Goal: Information Seeking & Learning: Learn about a topic

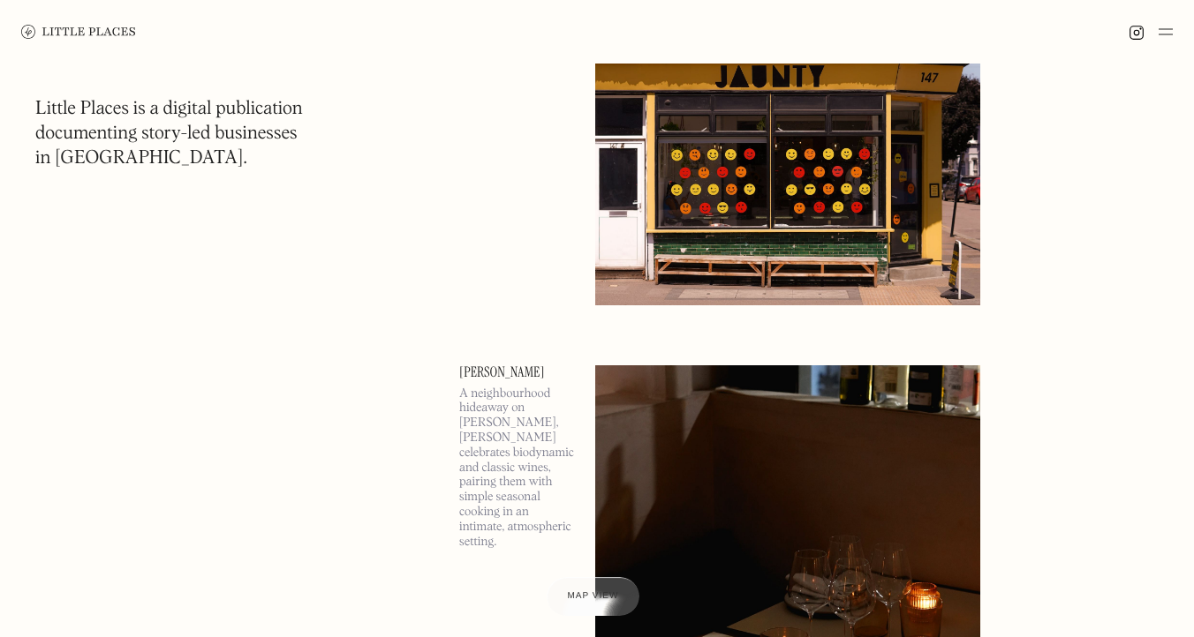
scroll to position [495, 0]
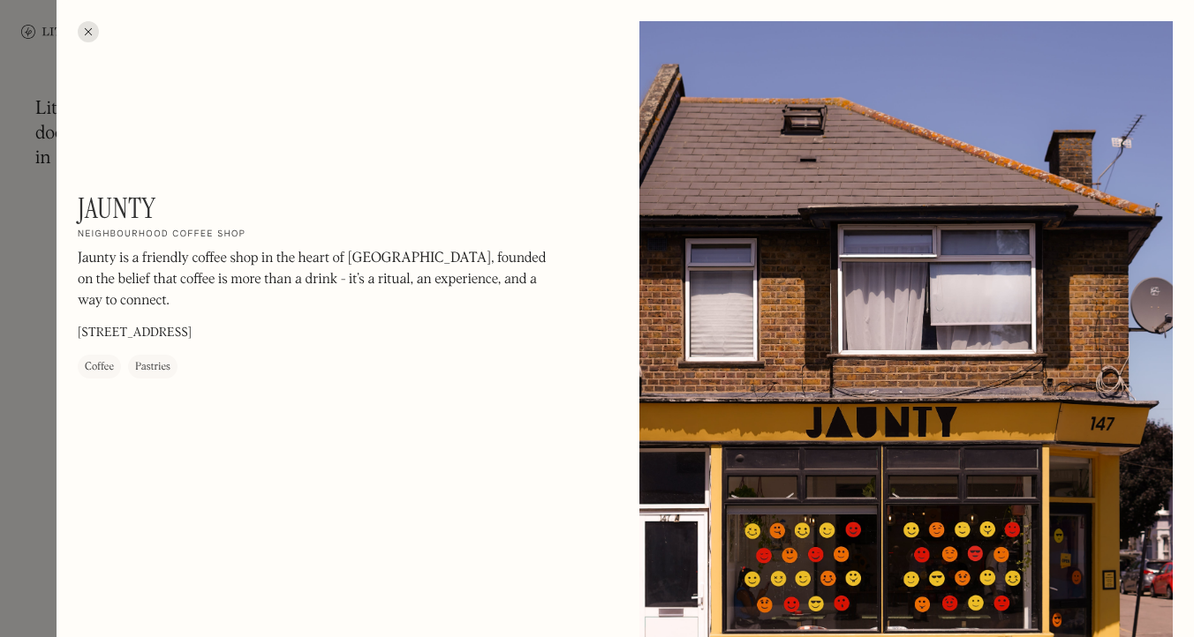
click at [130, 207] on h1 "Jaunty" at bounding box center [117, 209] width 78 height 34
copy h1 "Jaunty"
click at [91, 31] on div at bounding box center [88, 31] width 21 height 21
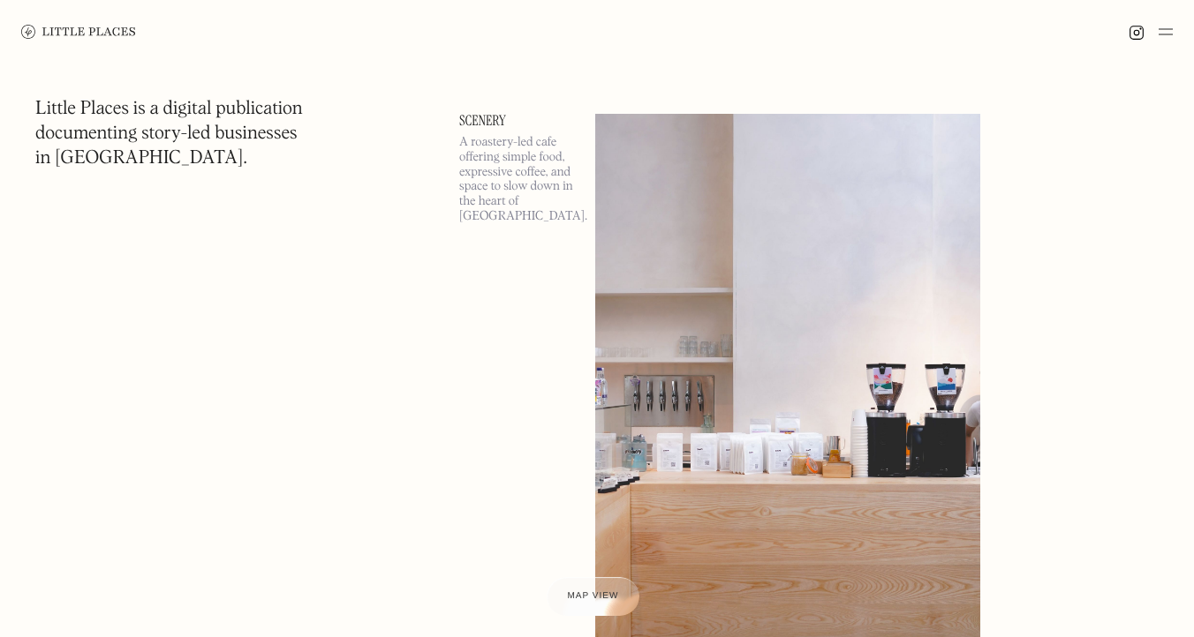
scroll to position [3102, 0]
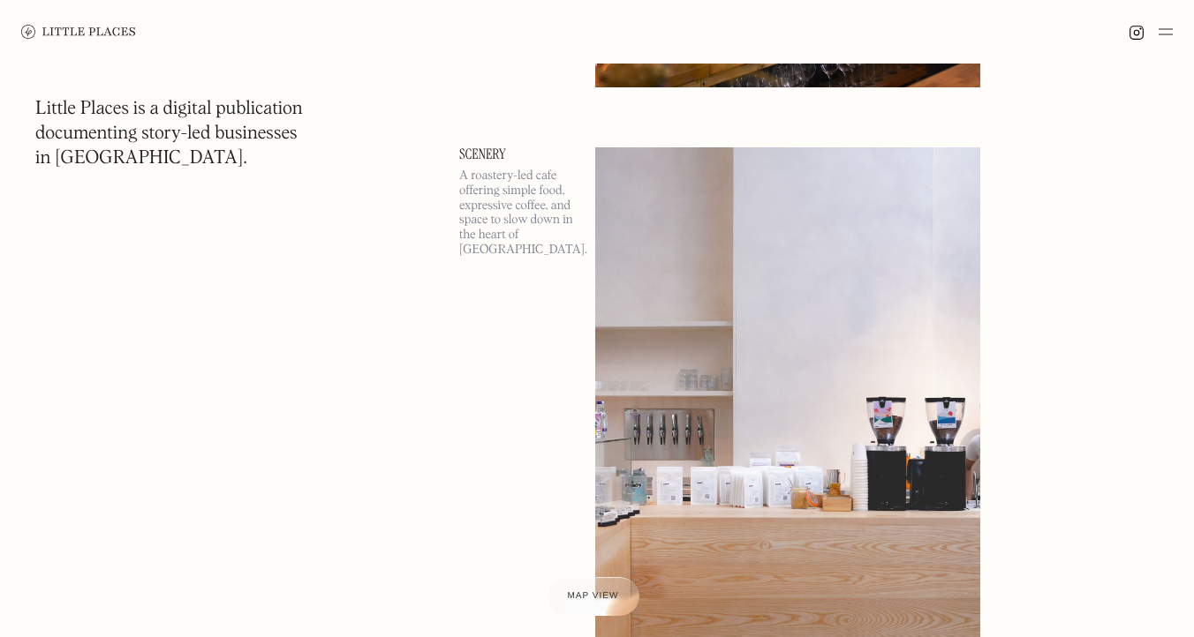
click at [473, 155] on link "Scenery" at bounding box center [516, 154] width 115 height 14
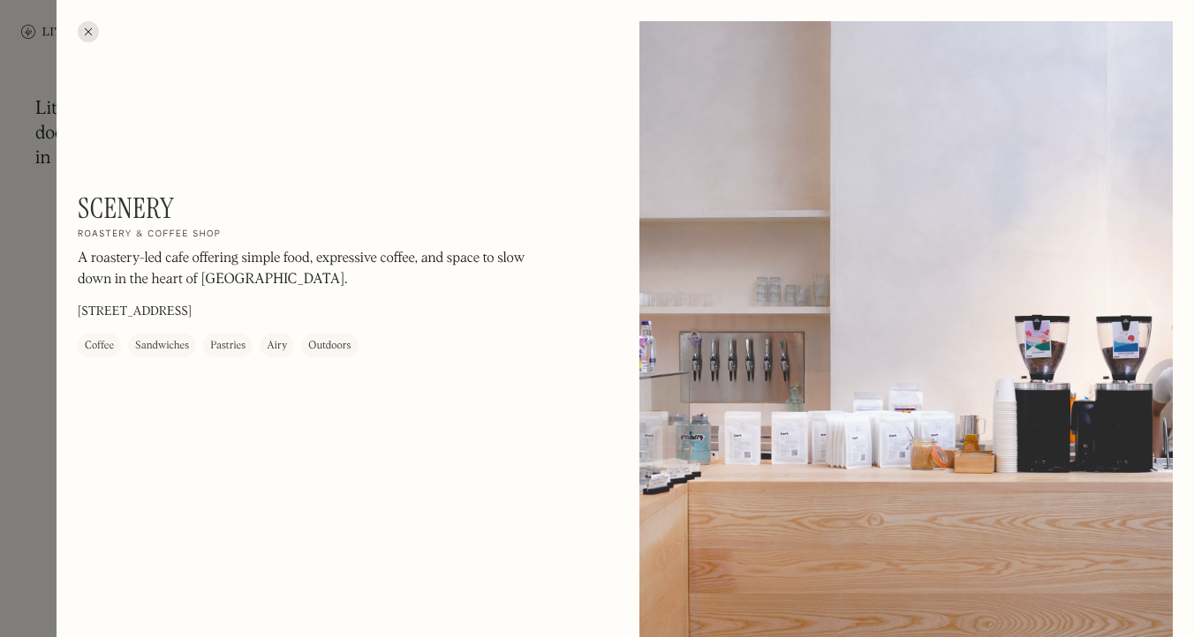
click at [142, 202] on h1 "Scenery" at bounding box center [126, 209] width 96 height 34
copy h1 "Scenery"
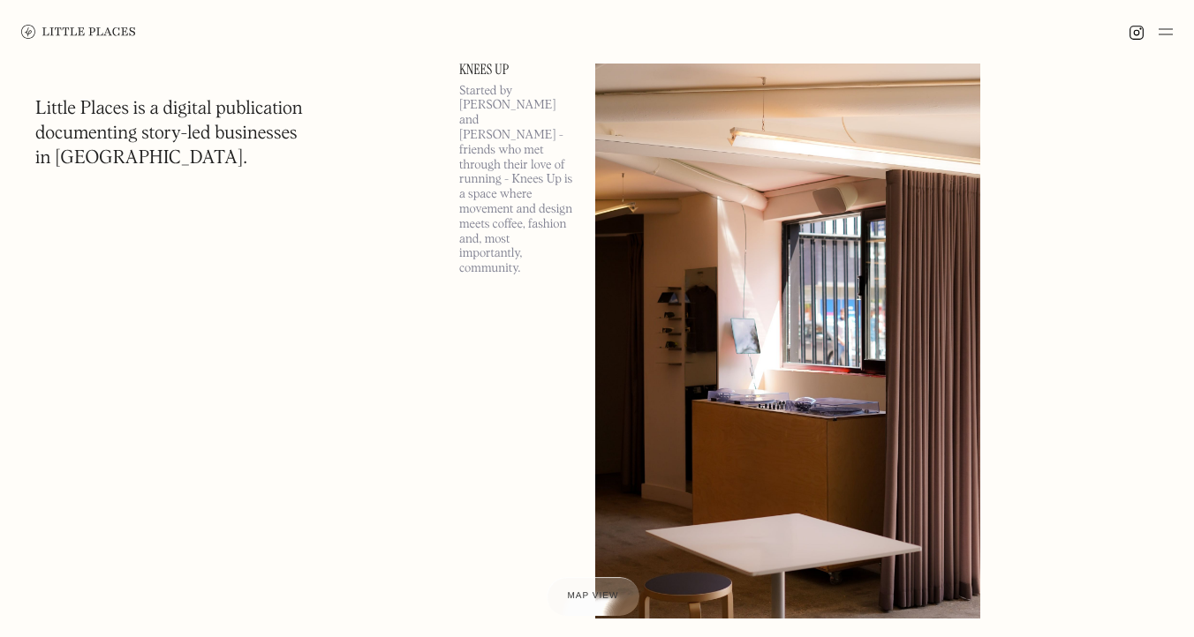
scroll to position [3784, 0]
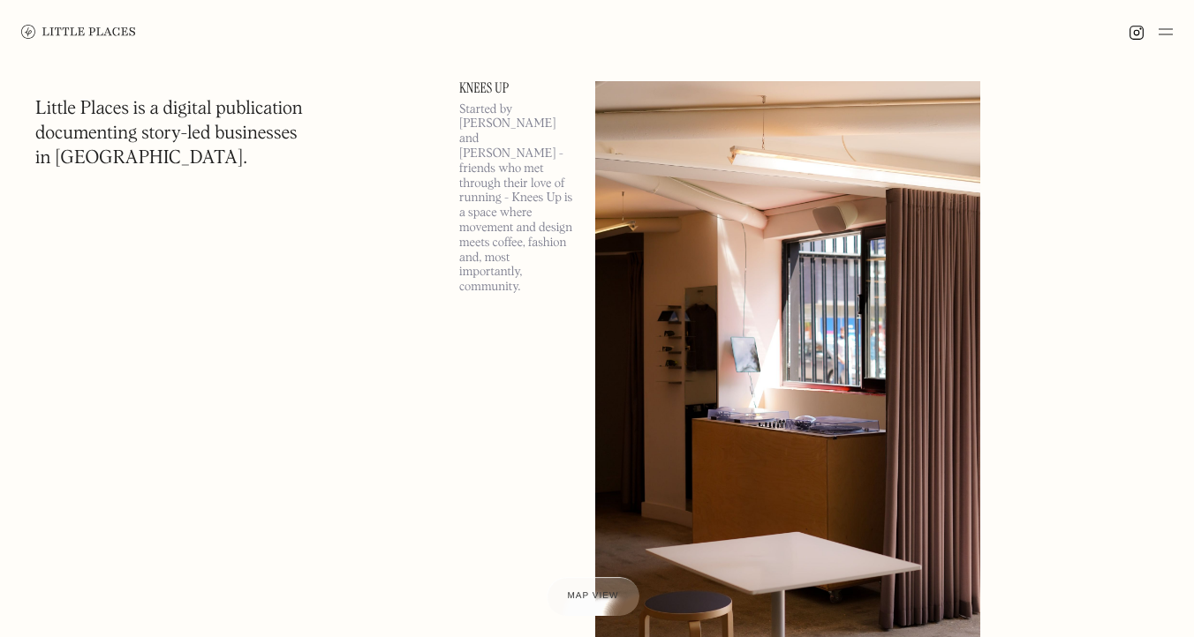
click at [478, 86] on link "Knees Up" at bounding box center [516, 88] width 115 height 14
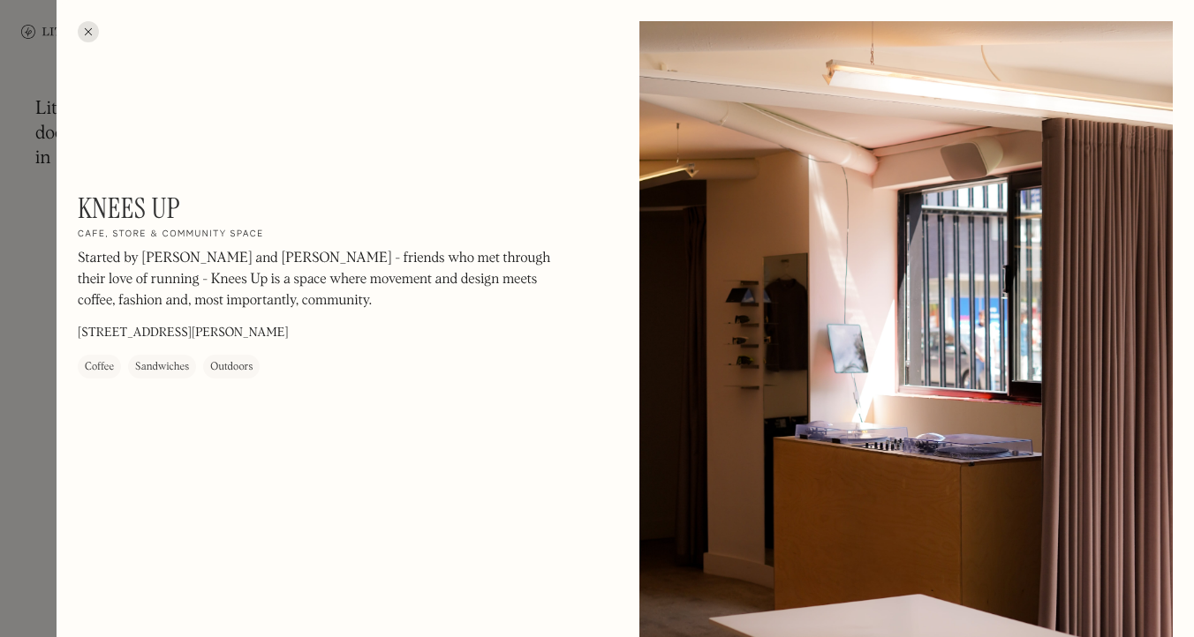
click at [158, 209] on h1 "Knees Up" at bounding box center [129, 209] width 102 height 34
copy div "Knees Up On Our Radar"
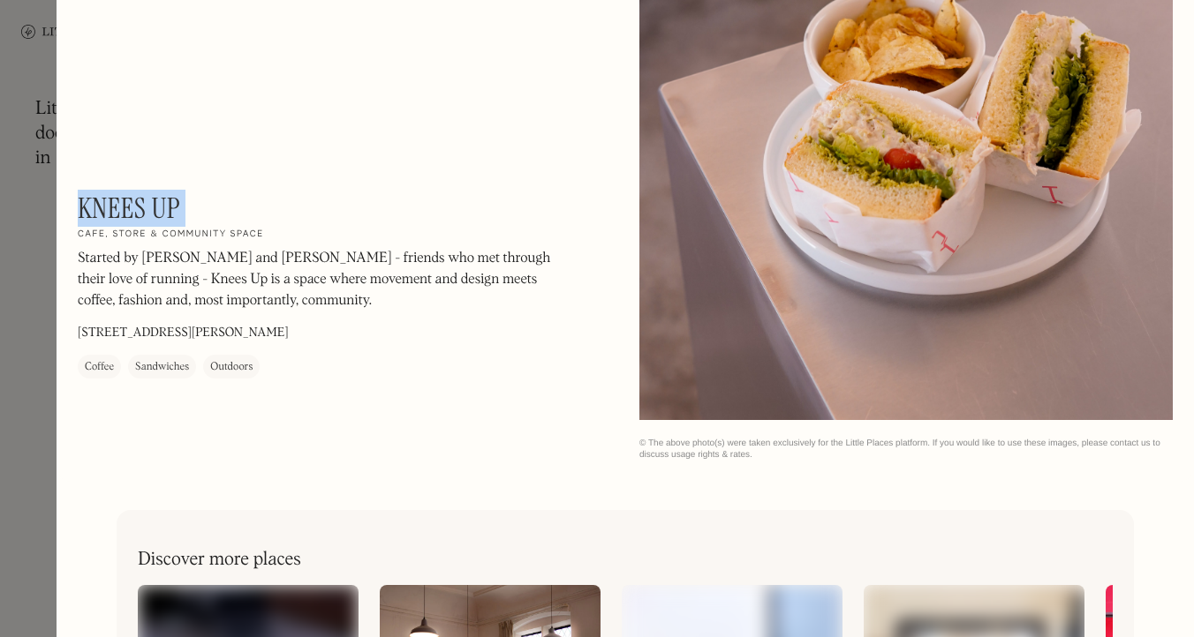
scroll to position [1891, 0]
